Goal: Contribute content: Contribute content

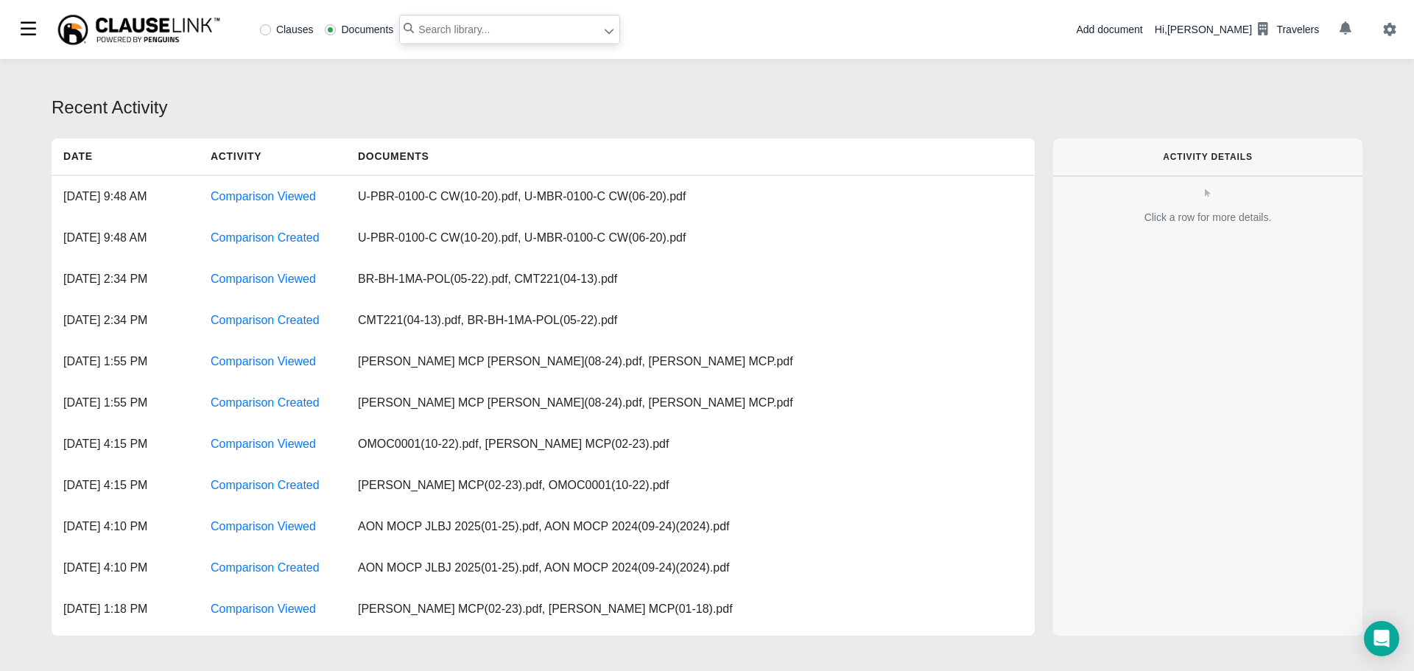
click at [502, 23] on input "text" at bounding box center [509, 29] width 221 height 29
type input "i"
type input "equipment leasing and sales"
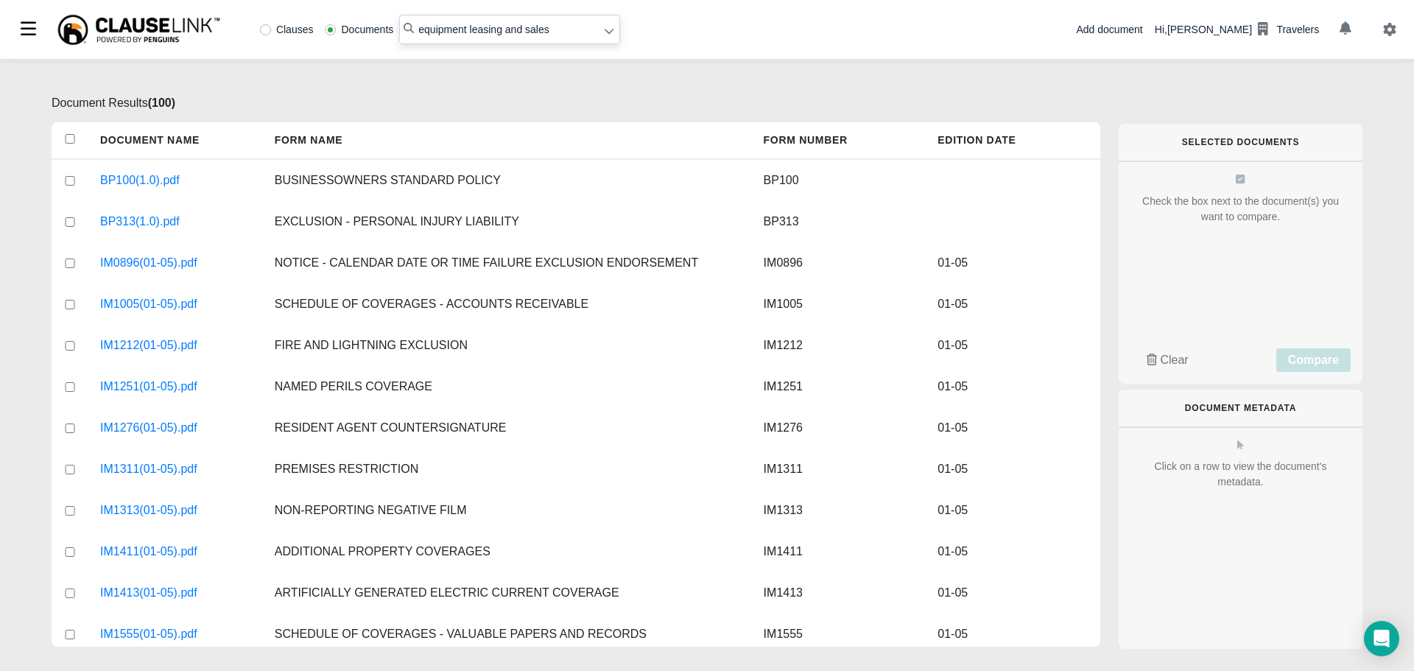
click at [1132, 29] on div "Add document" at bounding box center [1109, 29] width 66 height 15
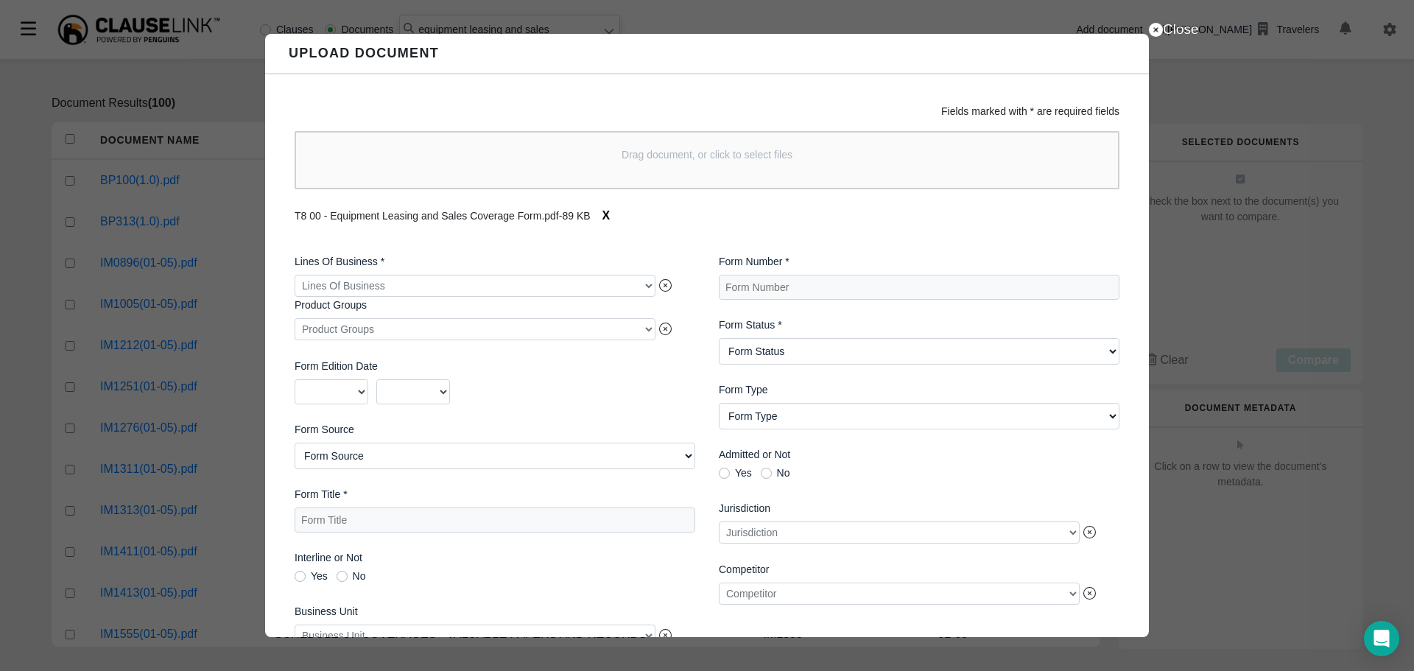
click at [423, 281] on div at bounding box center [475, 286] width 361 height 22
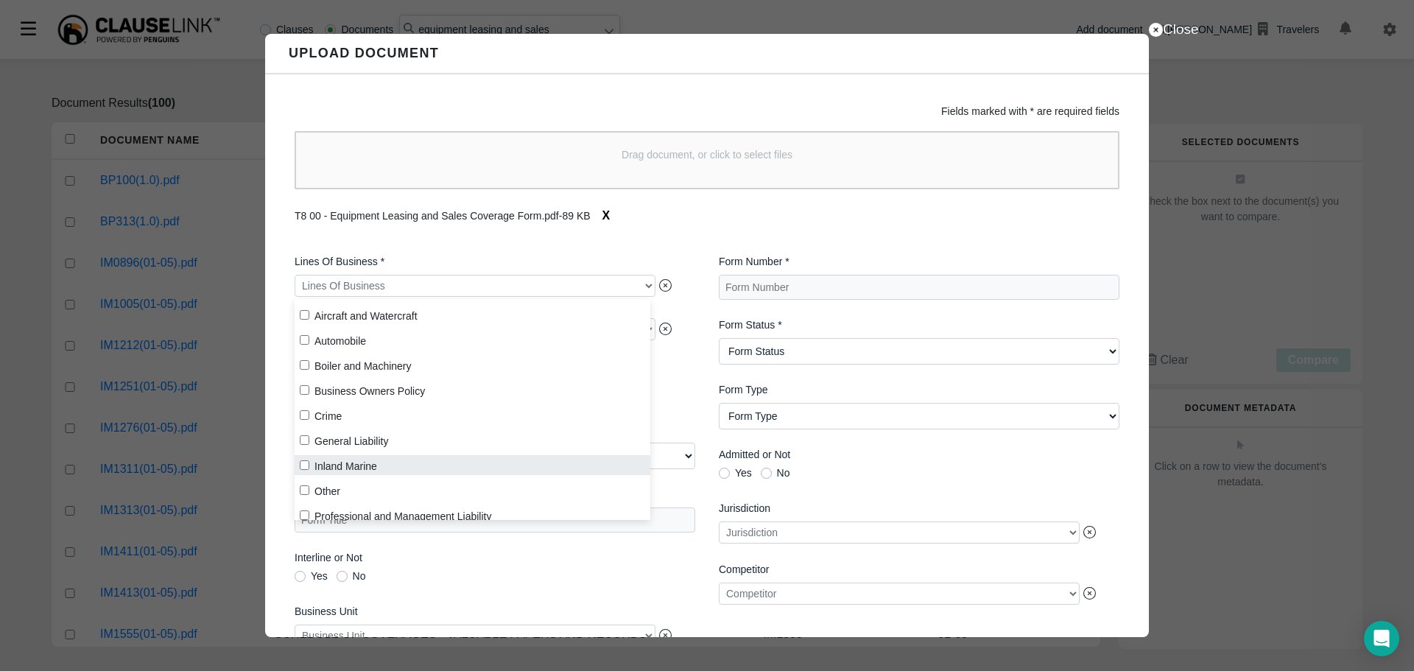
click at [346, 462] on label "Inland Marine" at bounding box center [473, 465] width 356 height 20
checkbox input "true"
click at [691, 374] on div "Lines Of Business * Inland Marine Product Groups Product Groups Form Edition Da…" at bounding box center [495, 482] width 424 height 480
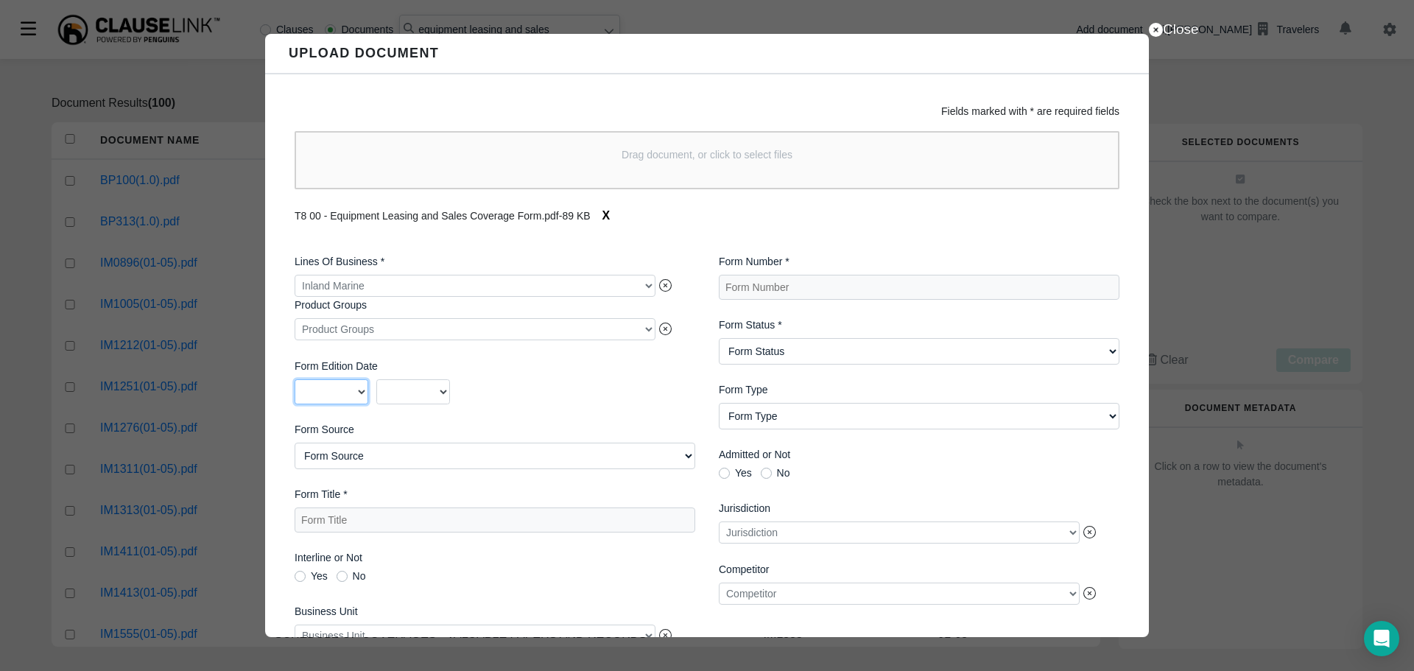
click at [355, 400] on select "2025 2024 2023 2022 2021 2020 2019 2018 2017 2016 2015 2014 2013 2012 2011 2010…" at bounding box center [332, 391] width 74 height 25
select select "2025"
click at [295, 382] on select "2025 2024 2023 2022 2021 2020 2019 2018 2017 2016 2015 2014 2013 2012 2011 2010…" at bounding box center [332, 391] width 74 height 25
click at [423, 394] on select "01 02 03 04 05 06 07 08 09 10 11 12" at bounding box center [413, 391] width 74 height 25
select select "05"
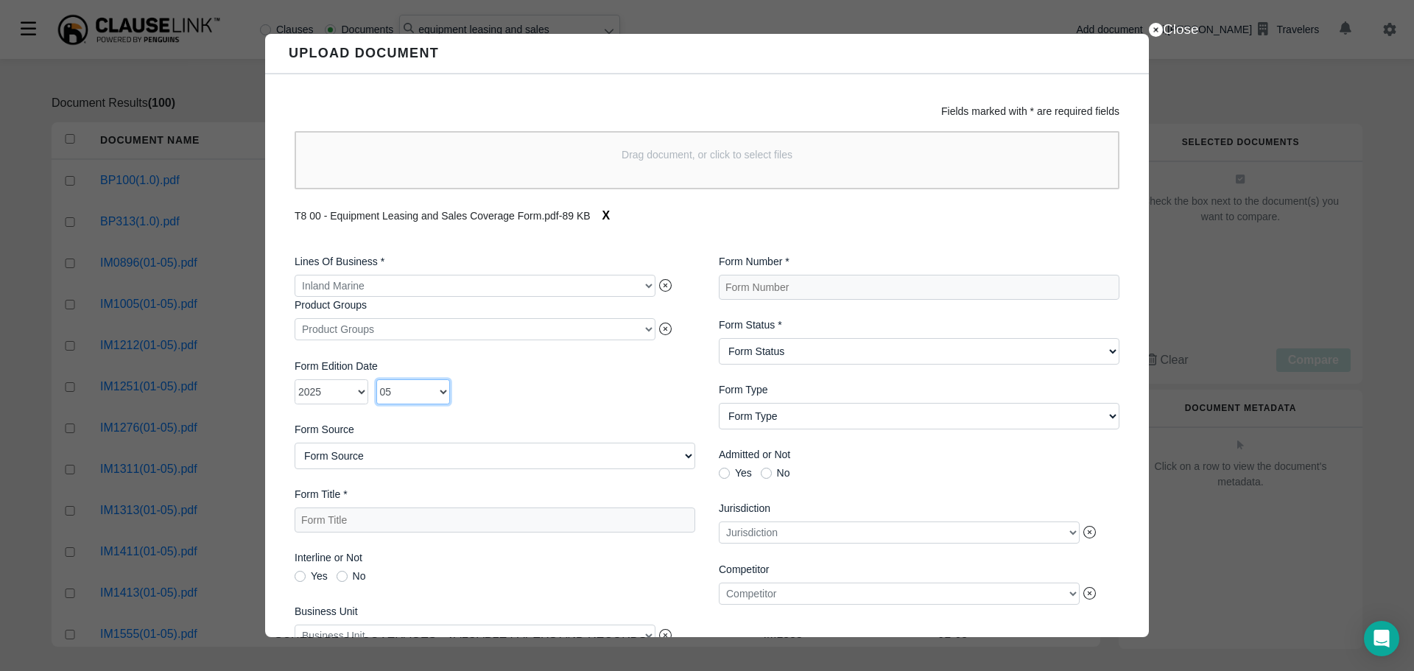
click at [376, 382] on select "01 02 03 04 05 06 07 08 09 10 11 12" at bounding box center [413, 391] width 74 height 25
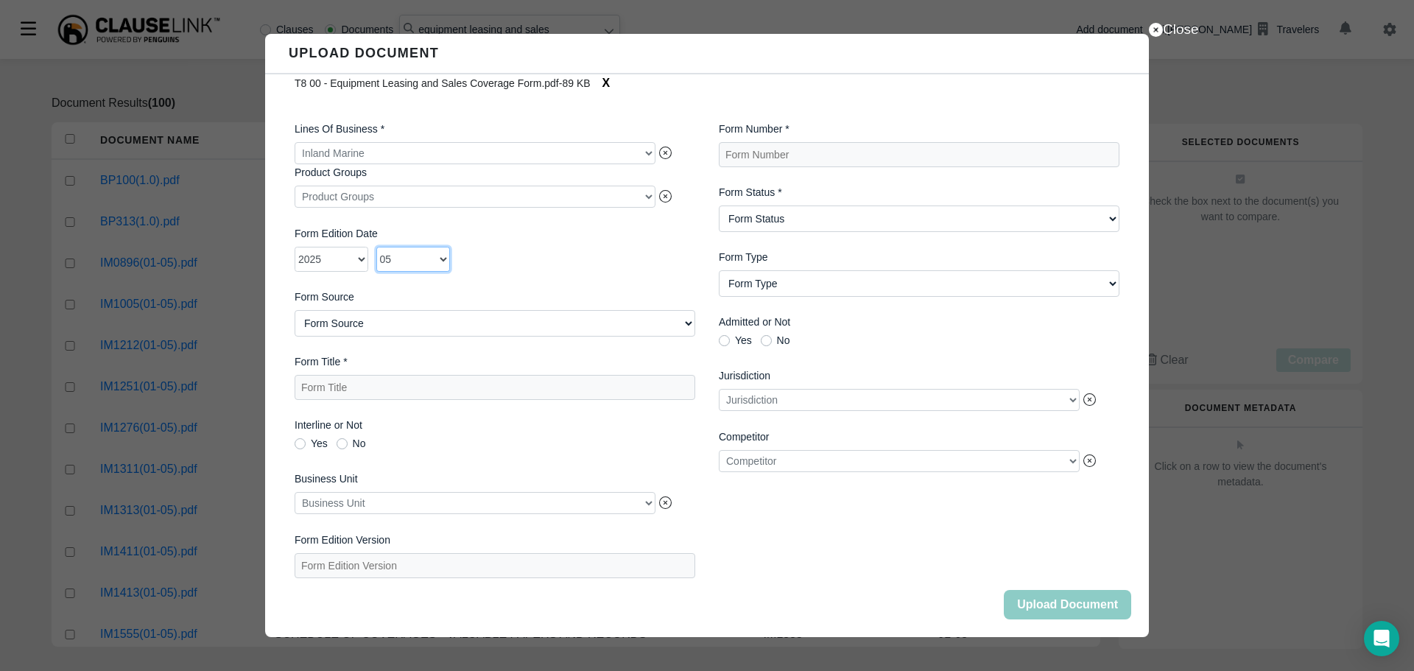
scroll to position [144, 0]
click at [442, 379] on Title "Form Title *" at bounding box center [495, 387] width 401 height 25
type Title "EQUIPMENT LEASING AND SALES COVERAGE FORM"
click at [840, 157] on Number "Form Number *" at bounding box center [919, 154] width 401 height 25
type Number "CMT8"
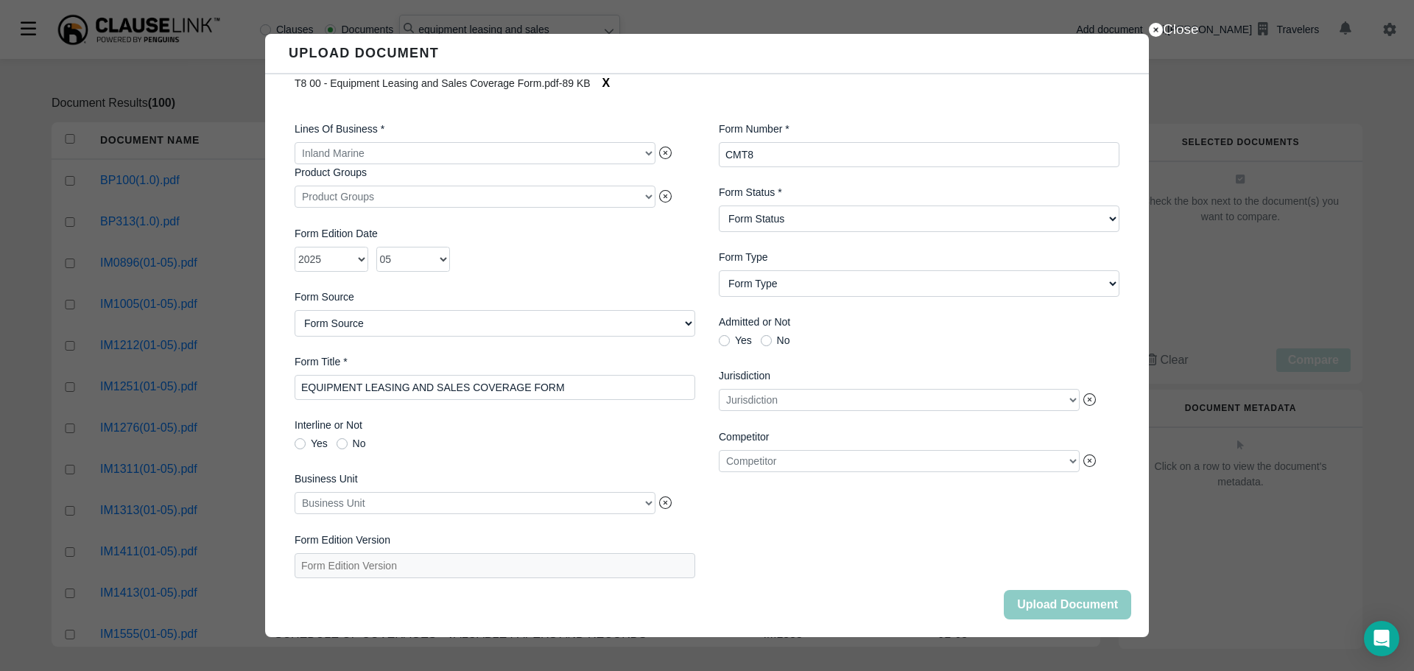
click at [838, 213] on Status "Form Status Active Obsolete" at bounding box center [919, 218] width 401 height 27
select Status "Active"
click at [719, 205] on Status "Form Status Active Obsolete" at bounding box center [919, 218] width 401 height 27
click at [1056, 599] on button "Upload Document" at bounding box center [1067, 604] width 127 height 29
click at [1056, 599] on button "Close" at bounding box center [1067, 604] width 127 height 29
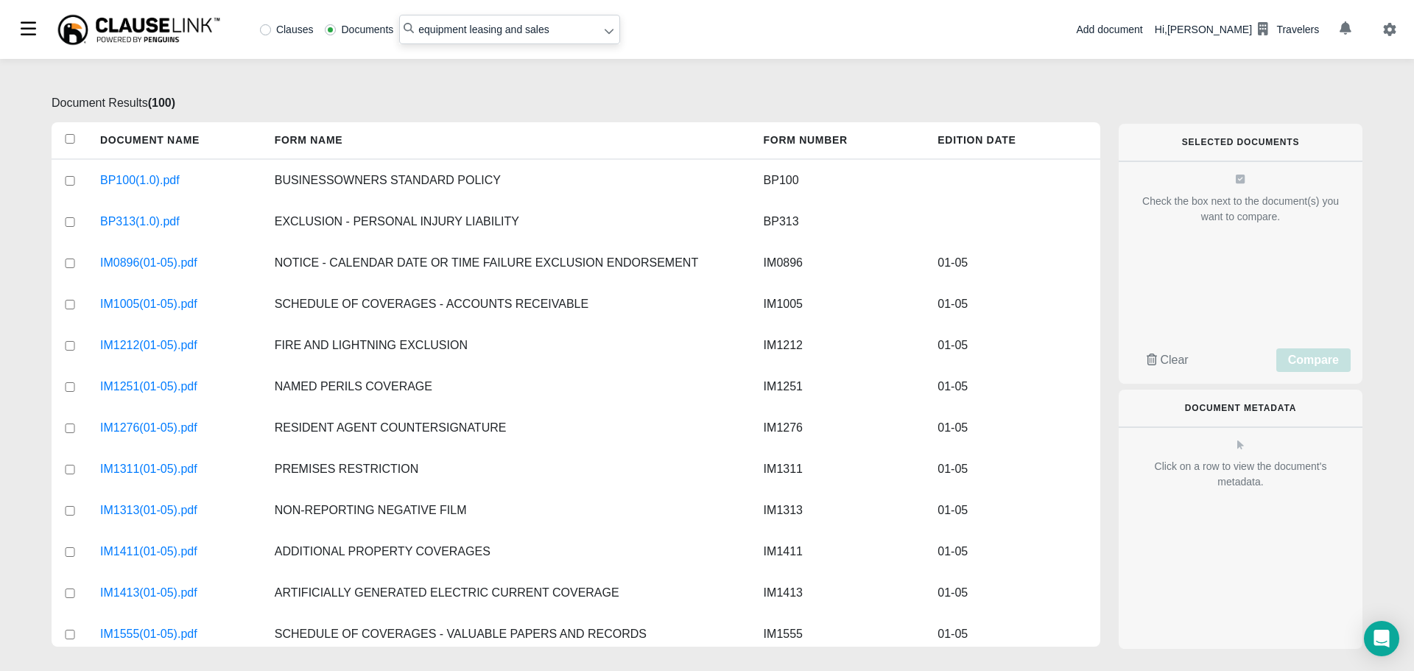
drag, startPoint x: 548, startPoint y: 32, endPoint x: 334, endPoint y: 40, distance: 213.7
click at [343, 36] on div "Clauses Documents equipment leasing and sales" at bounding box center [437, 29] width 366 height 29
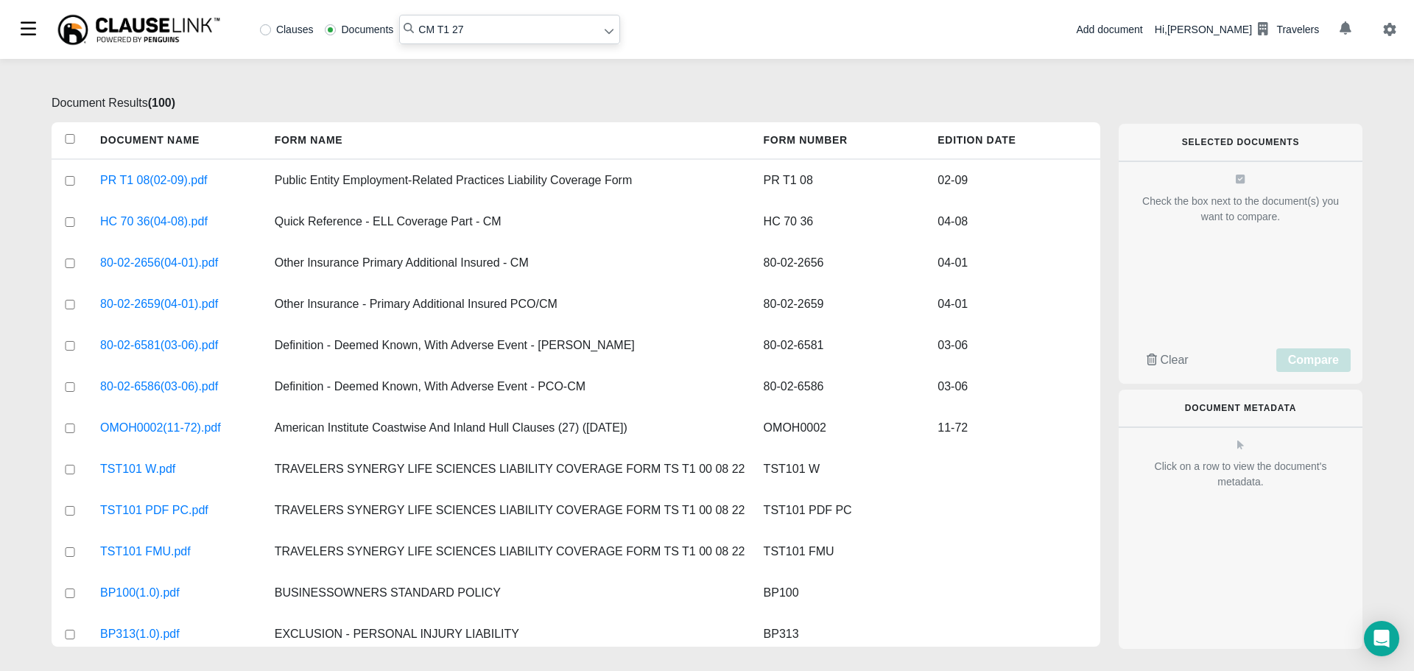
drag, startPoint x: 471, startPoint y: 31, endPoint x: 383, endPoint y: 34, distance: 87.7
click at [383, 32] on div "Clauses Documents CM T1 27" at bounding box center [437, 29] width 366 height 29
type input "MOBILE EQUIPMENT DEALER"
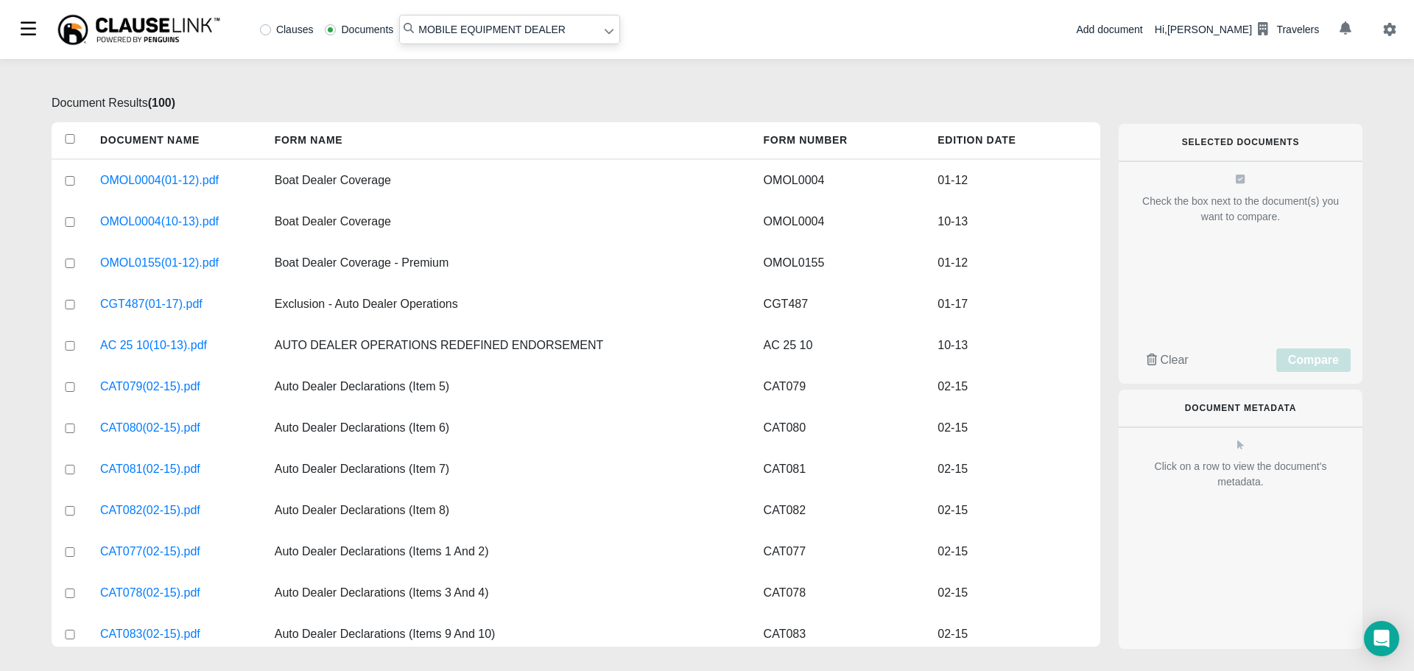
click at [1142, 33] on div "Add document" at bounding box center [1109, 29] width 66 height 15
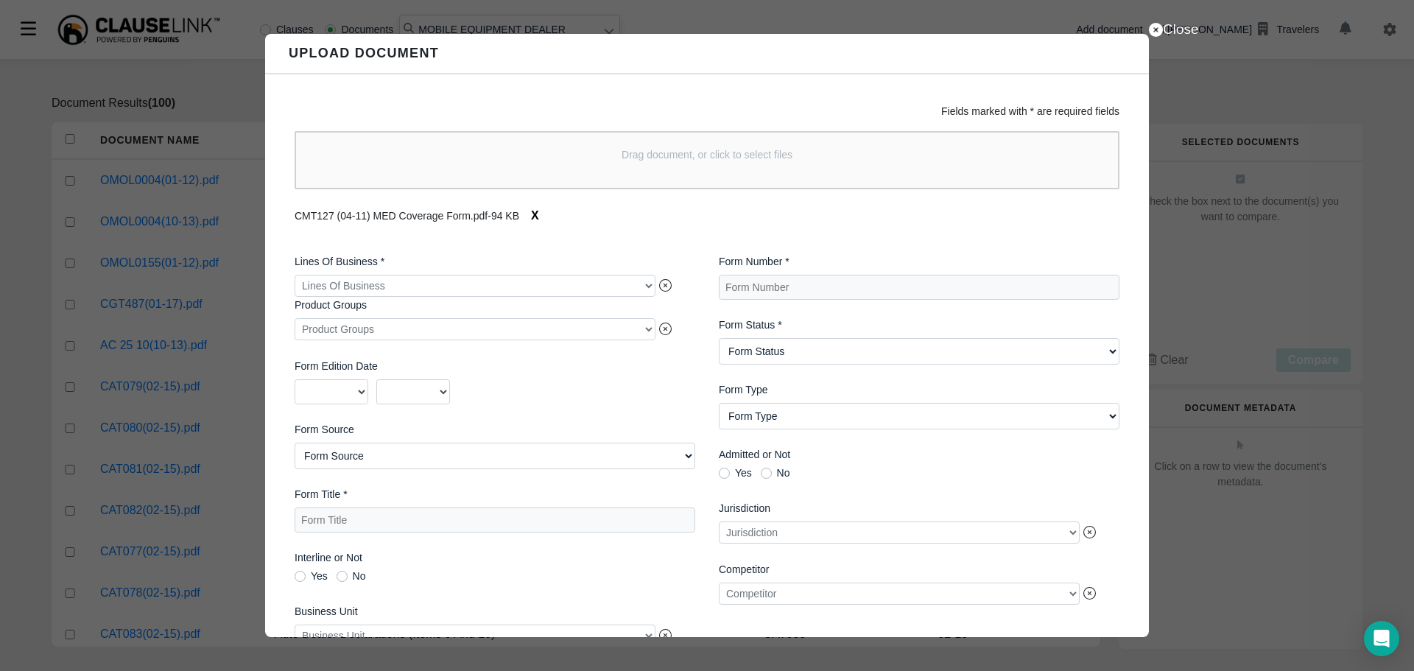
click at [500, 285] on div at bounding box center [475, 286] width 361 height 22
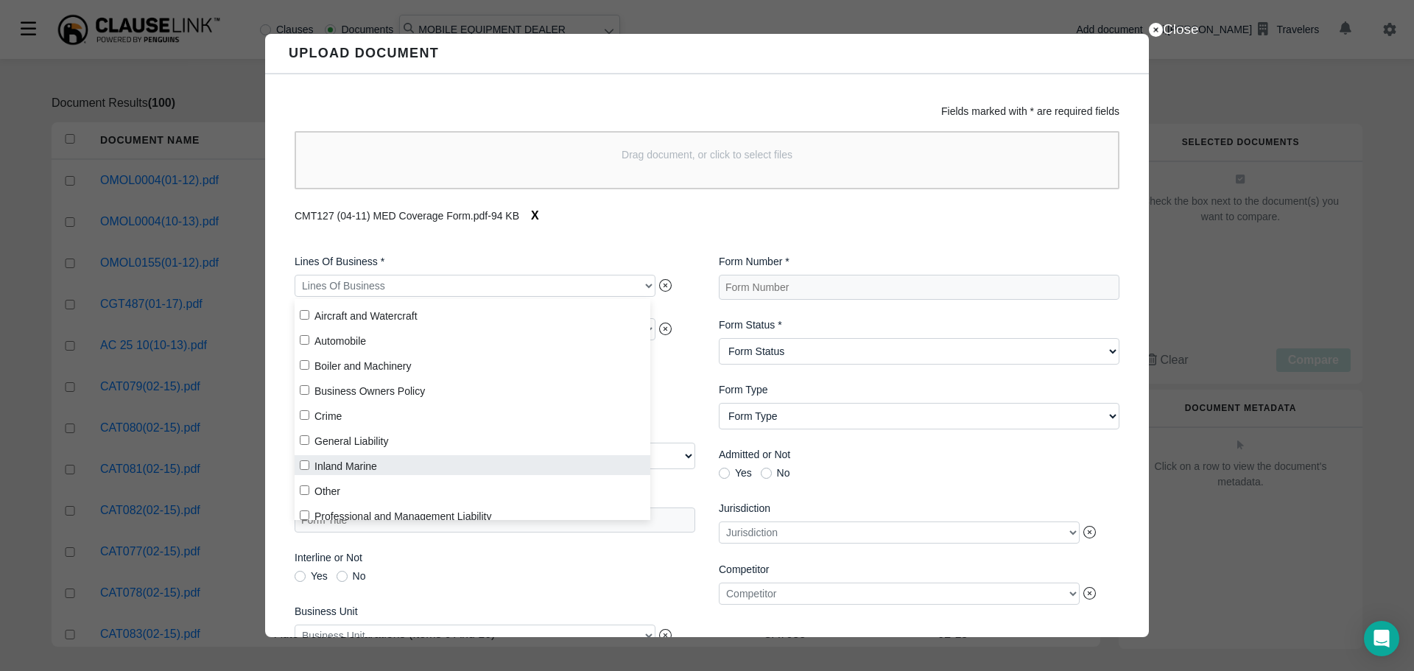
click at [350, 463] on label "Inland Marine" at bounding box center [473, 465] width 356 height 20
checkbox input "true"
click at [776, 292] on Number "Form Number *" at bounding box center [919, 287] width 401 height 25
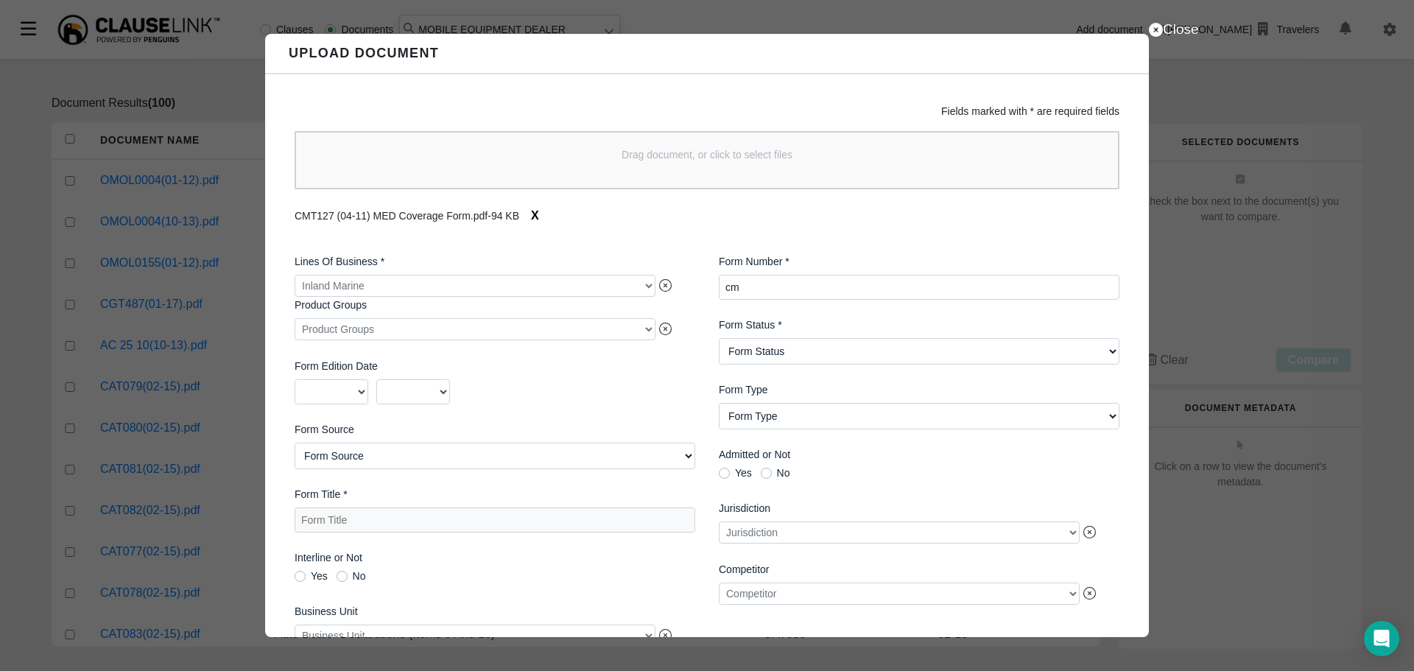
type Number "c"
type Number "CM T1 27"
select Status "Active"
click at [358, 391] on select "2025 2024 2023 2022 2021 2020 2019 2018 2017 2016 2015 2014 2013 2012 2011 2010…" at bounding box center [332, 391] width 74 height 25
select select "2011"
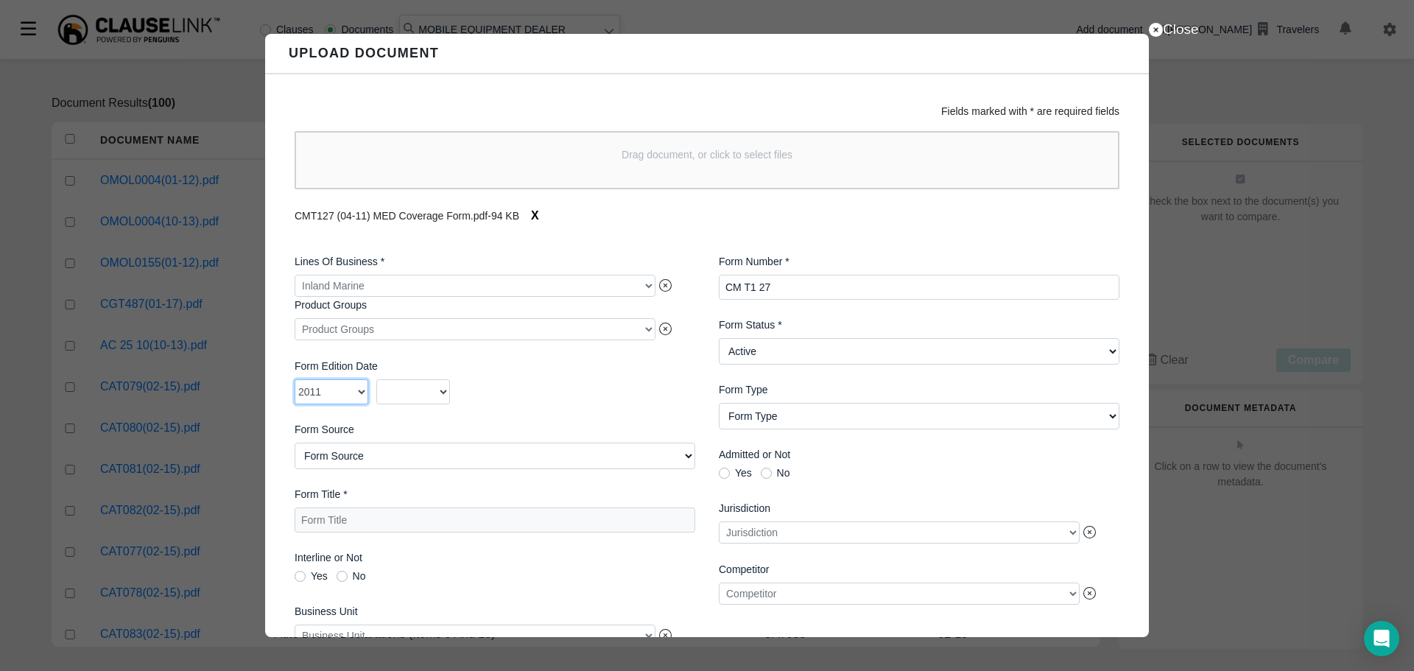
click at [295, 382] on select "2025 2024 2023 2022 2021 2020 2019 2018 2017 2016 2015 2014 2013 2012 2011 2010…" at bounding box center [332, 391] width 74 height 25
click at [401, 382] on select "01 02 03 04 05 06 07 08 09 10 11 12" at bounding box center [413, 391] width 74 height 25
select select "04"
click at [376, 382] on select "01 02 03 04 05 06 07 08 09 10 11 12" at bounding box center [413, 391] width 74 height 25
click at [421, 527] on Title "Form Title *" at bounding box center [495, 519] width 401 height 25
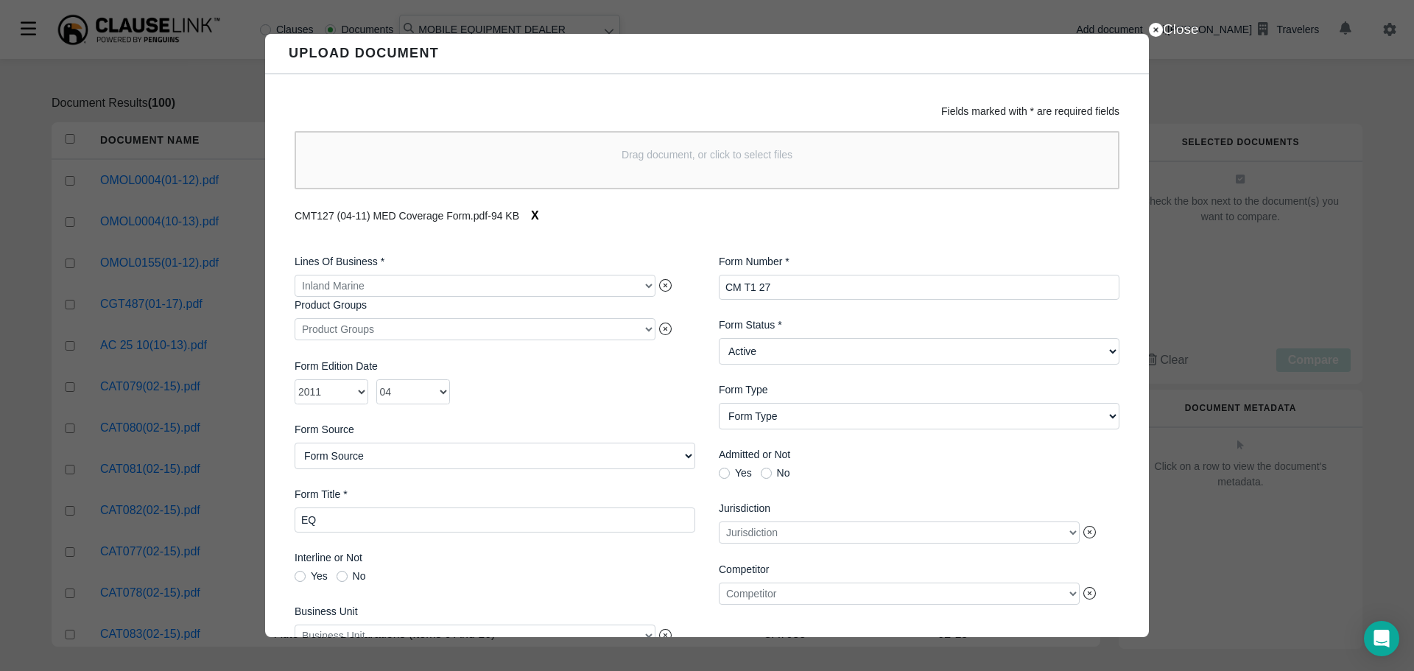
type Title "E"
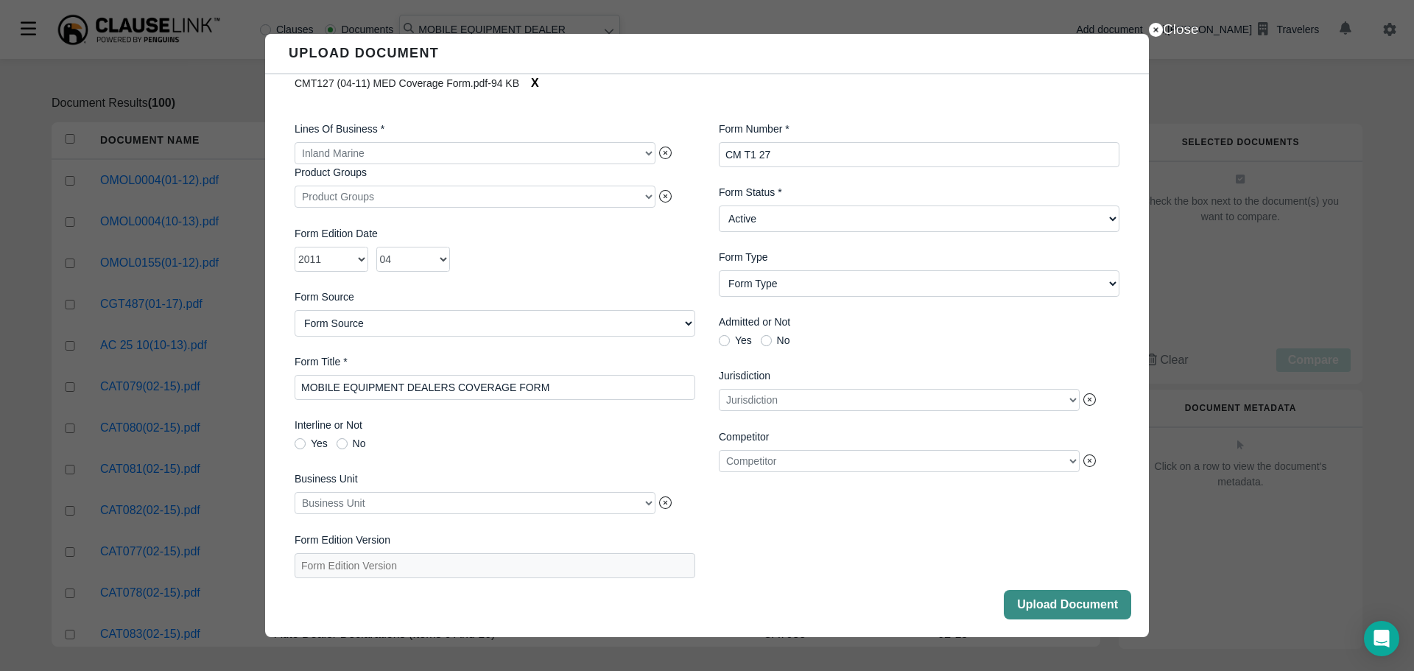
type Title "MOBILE EQUIPMENT DEALERS COVERAGE FORM"
click at [1092, 597] on button "Upload Document" at bounding box center [1067, 604] width 127 height 29
